Goal: Book appointment/travel/reservation

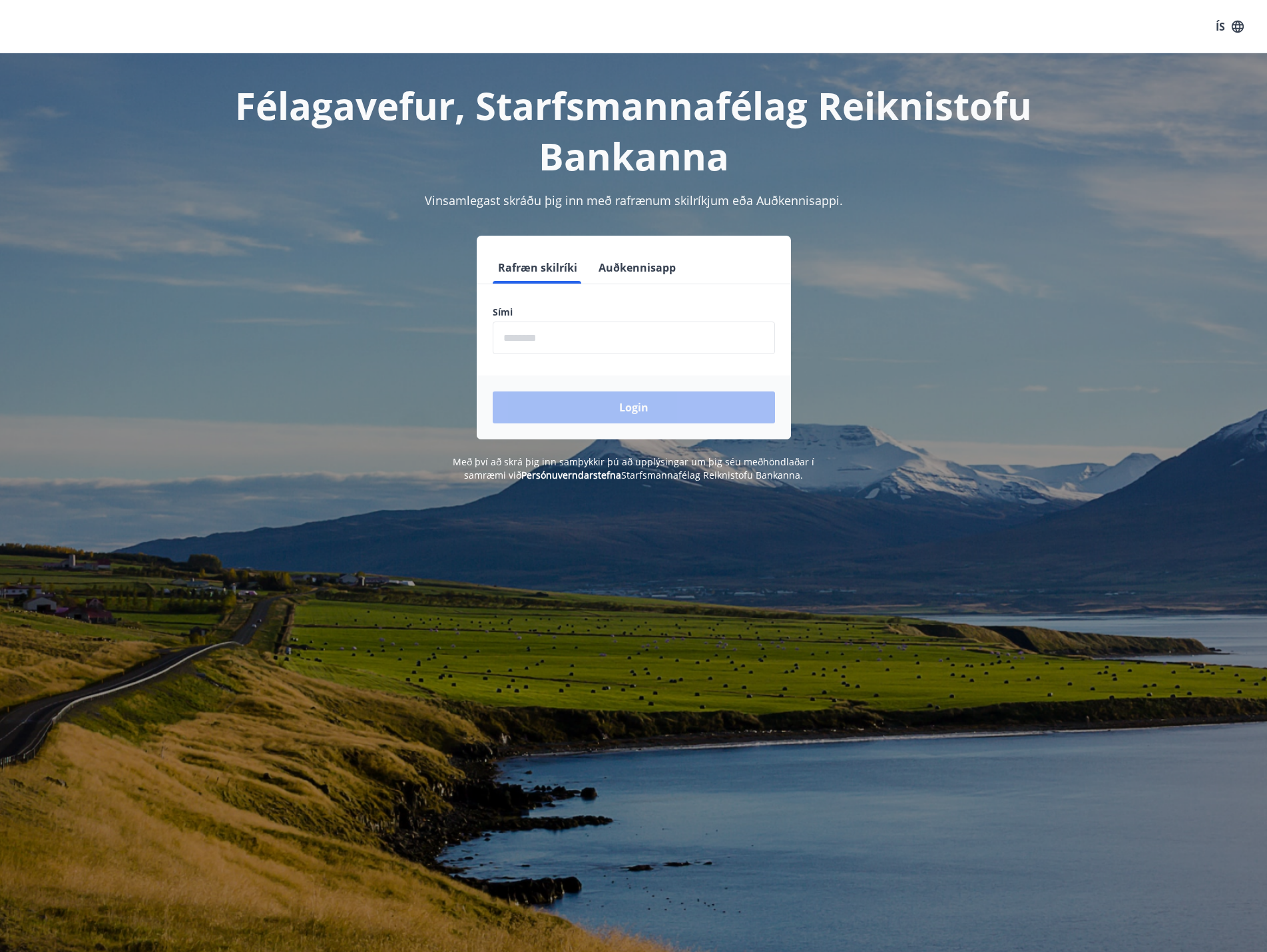
click at [567, 333] on input "phone" at bounding box center [634, 338] width 282 height 33
type input "********"
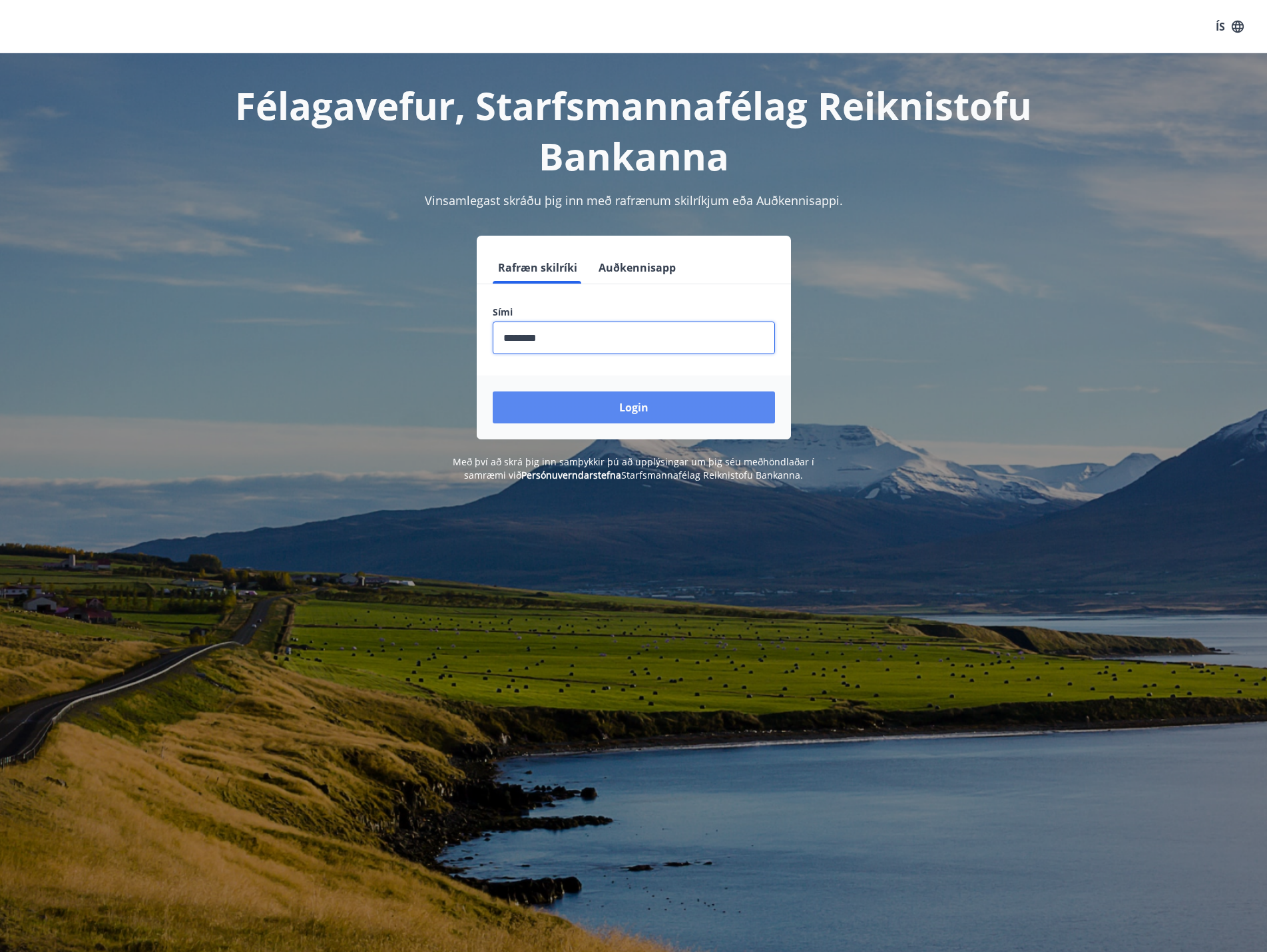
click at [558, 404] on button "Login" at bounding box center [634, 407] width 282 height 32
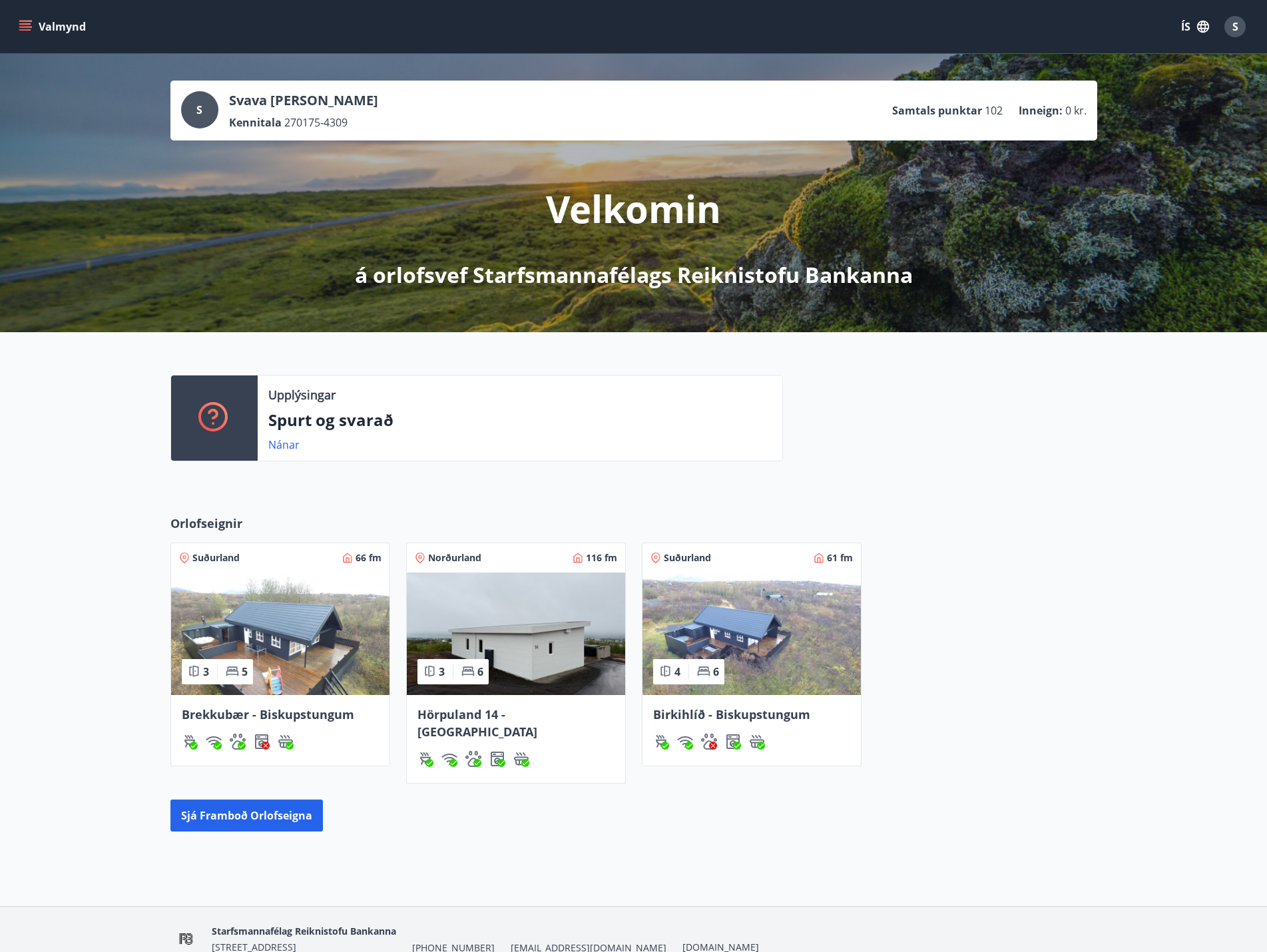
scroll to position [49, 0]
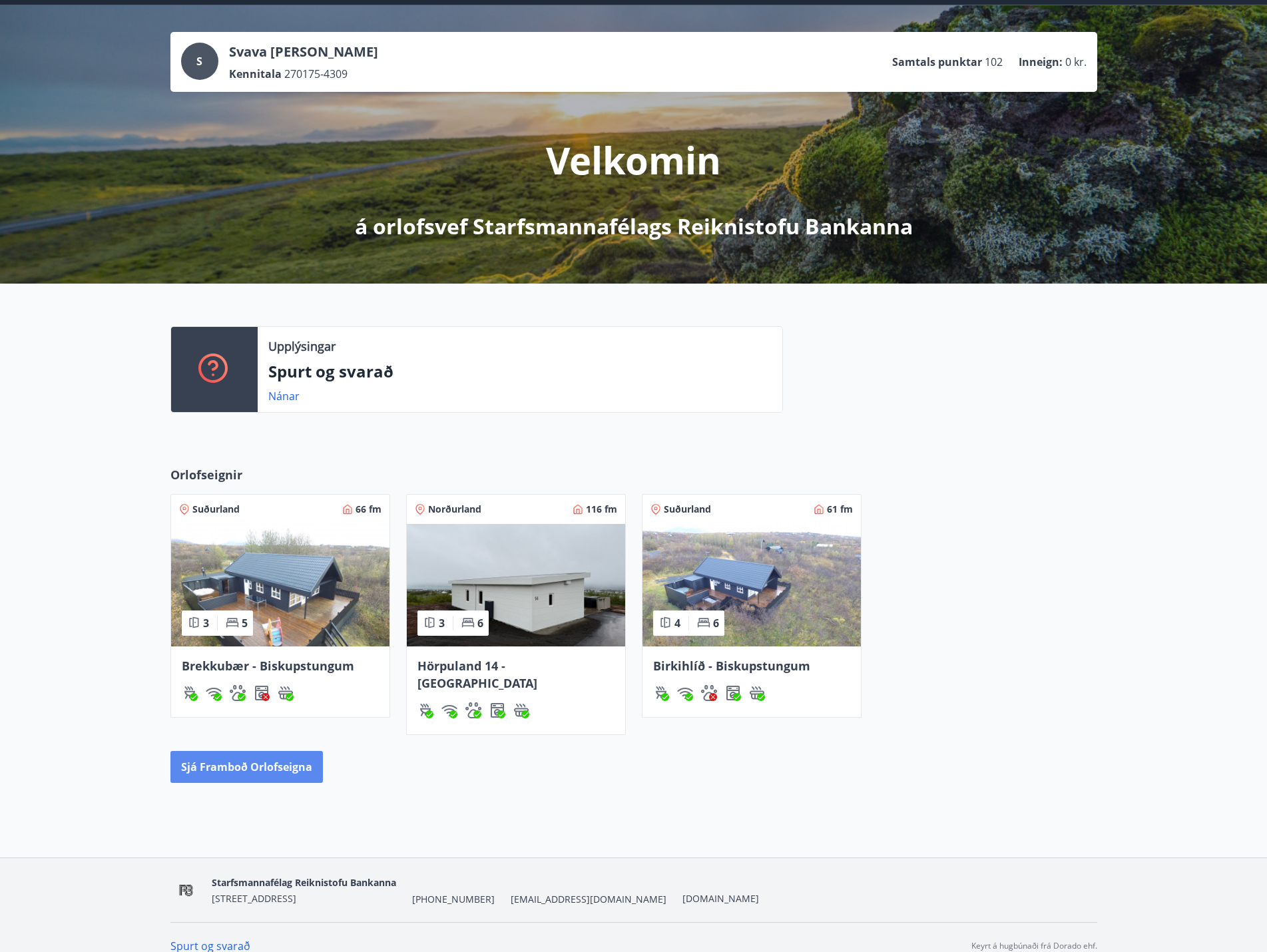
click at [257, 751] on button "Sjá framboð orlofseigna" at bounding box center [247, 766] width 152 height 32
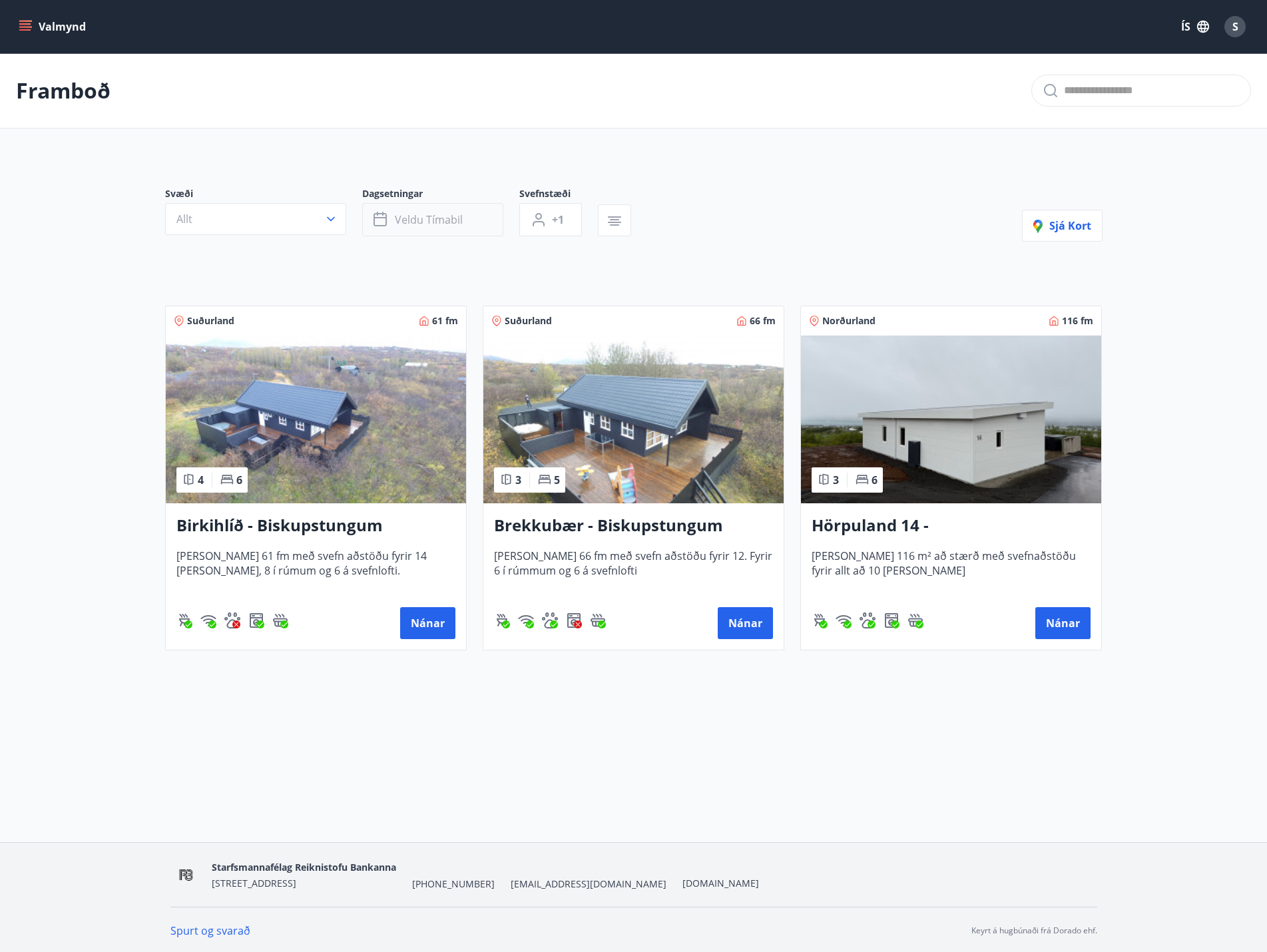
click at [451, 224] on span "Veldu tímabil" at bounding box center [429, 220] width 68 height 15
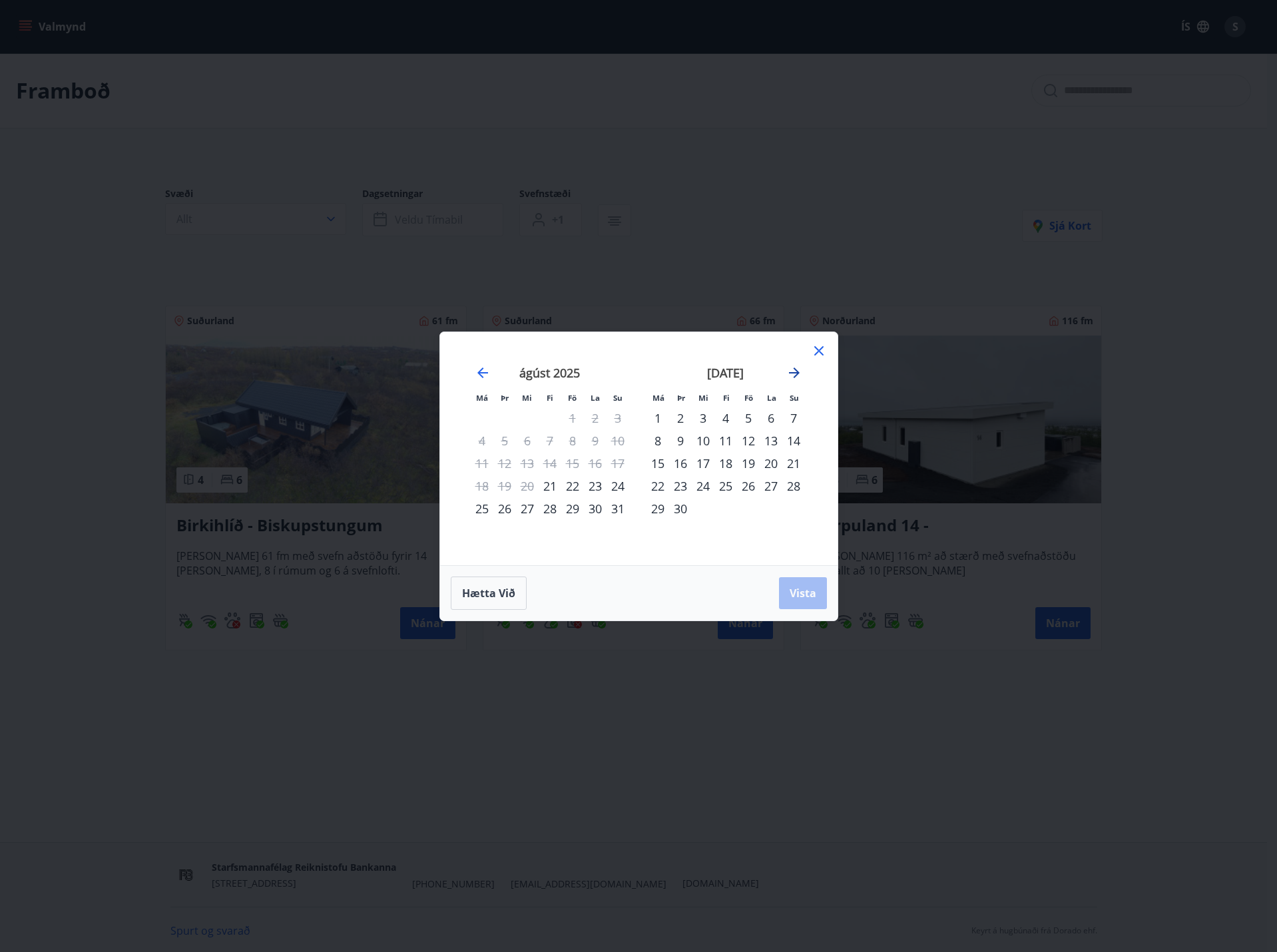
click at [794, 374] on icon "Move forward to switch to the next month." at bounding box center [794, 373] width 16 height 16
click at [485, 370] on icon "Move backward to switch to the previous month." at bounding box center [483, 373] width 16 height 16
click at [826, 348] on icon at bounding box center [819, 351] width 16 height 16
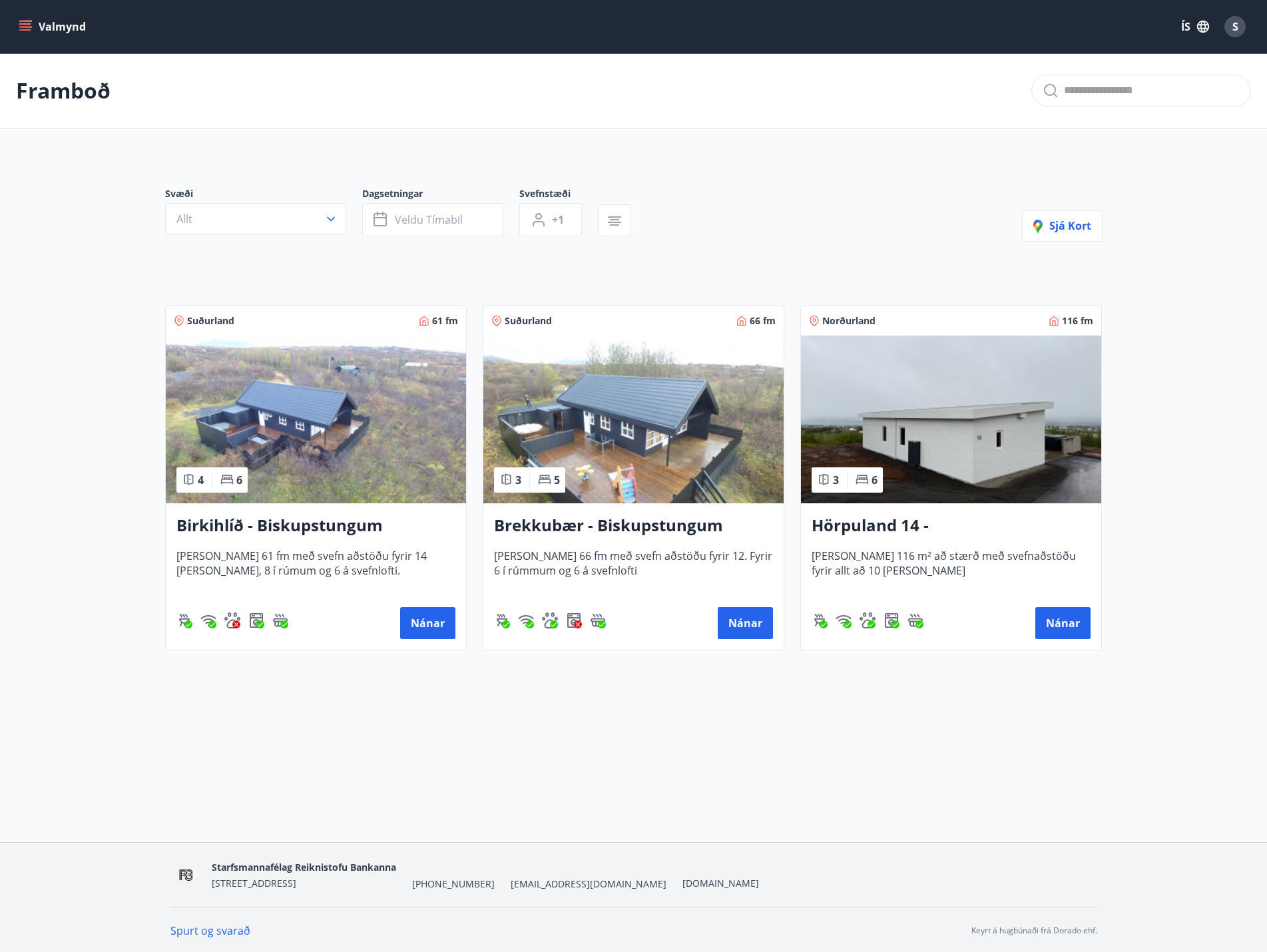
click at [883, 522] on h3 "Hörpuland 14 - [GEOGRAPHIC_DATA]" at bounding box center [951, 526] width 279 height 24
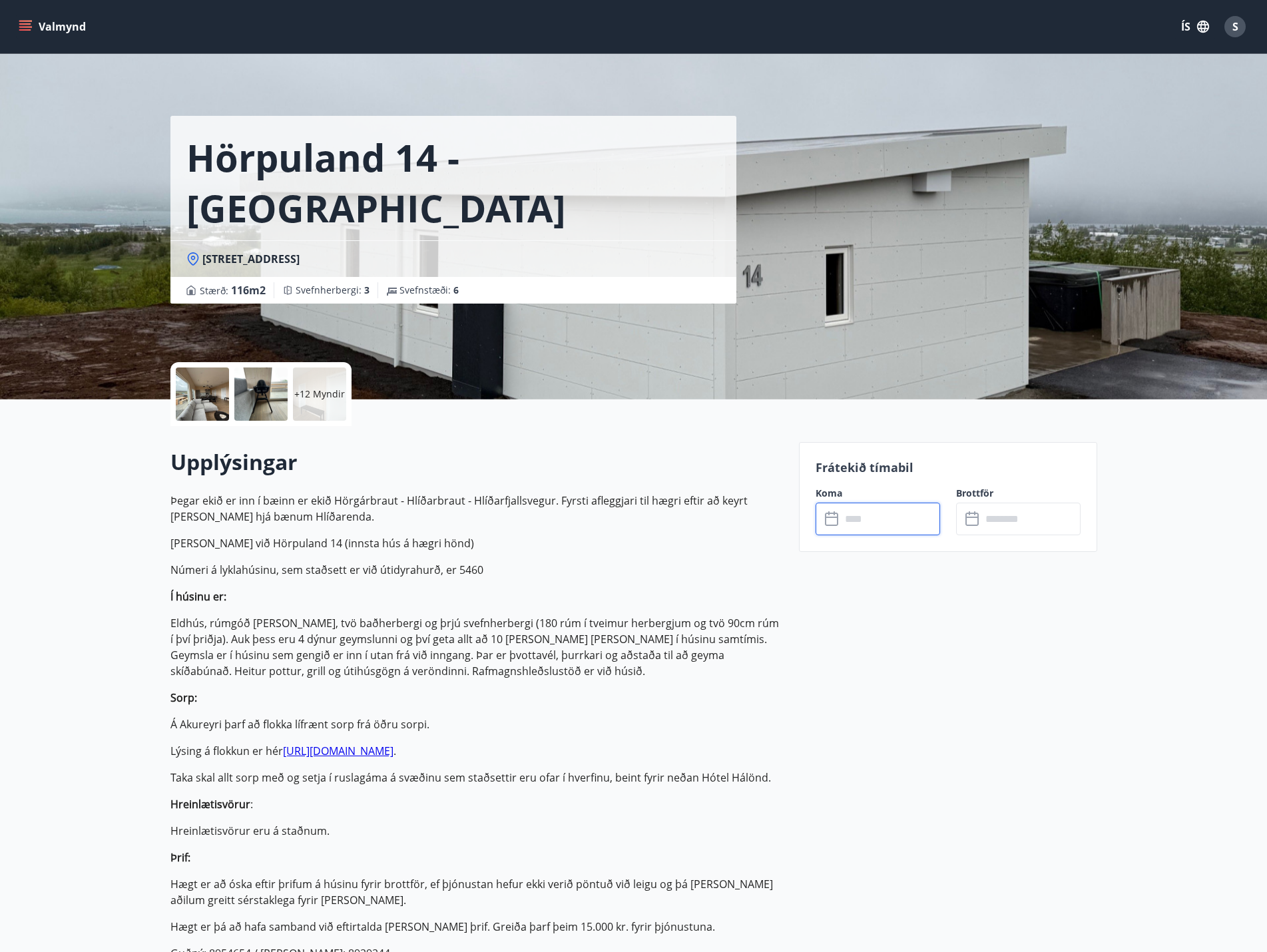
click at [883, 515] on input "text" at bounding box center [891, 519] width 99 height 33
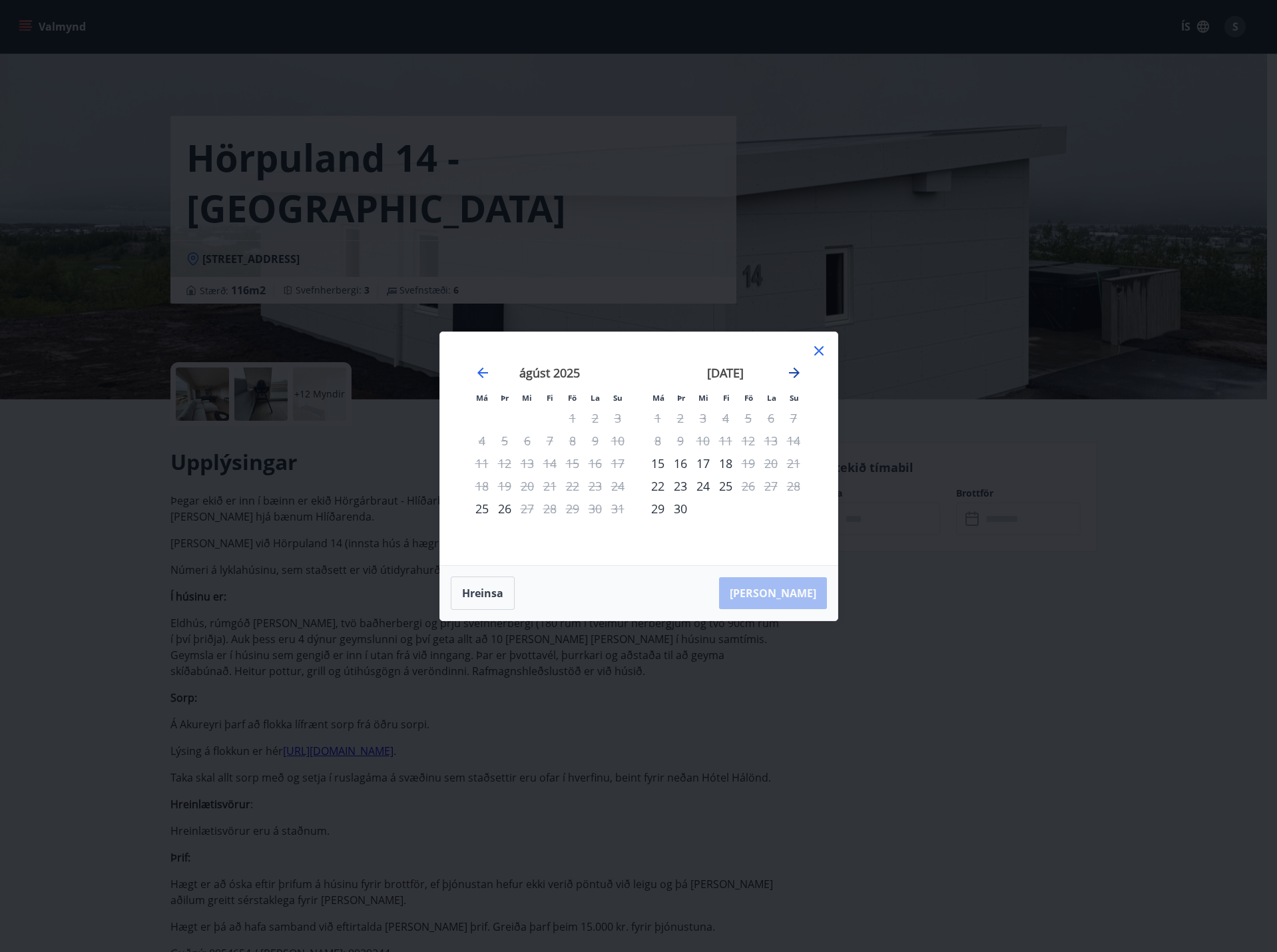
click at [791, 368] on icon "Move forward to switch to the next month." at bounding box center [794, 373] width 16 height 16
click at [791, 372] on icon "Move forward to switch to the next month." at bounding box center [794, 373] width 16 height 16
click at [794, 372] on icon "Move forward to switch to the next month." at bounding box center [794, 373] width 16 height 16
